Goal: Navigation & Orientation: Find specific page/section

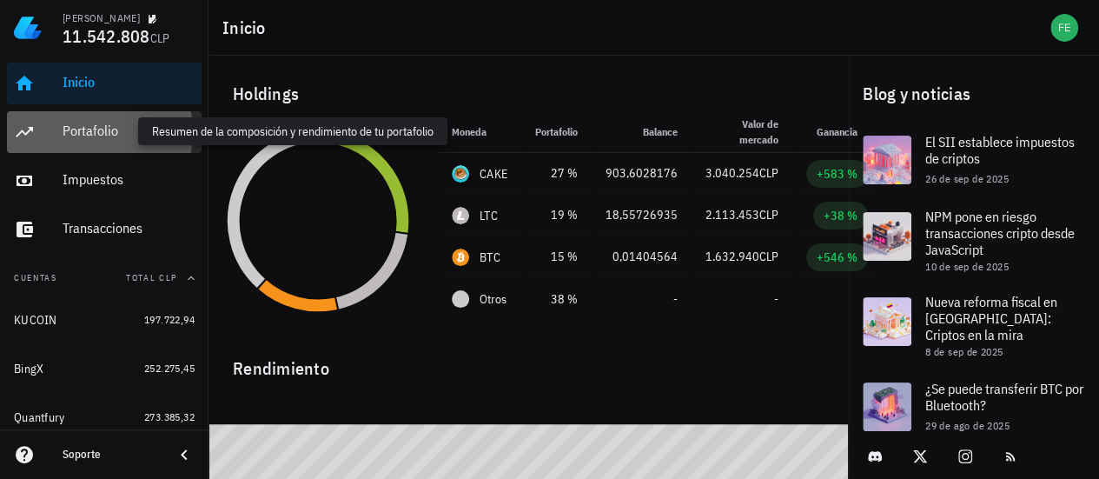
click at [91, 134] on div "Portafolio" at bounding box center [129, 131] width 132 height 17
